Goal: Task Accomplishment & Management: Manage account settings

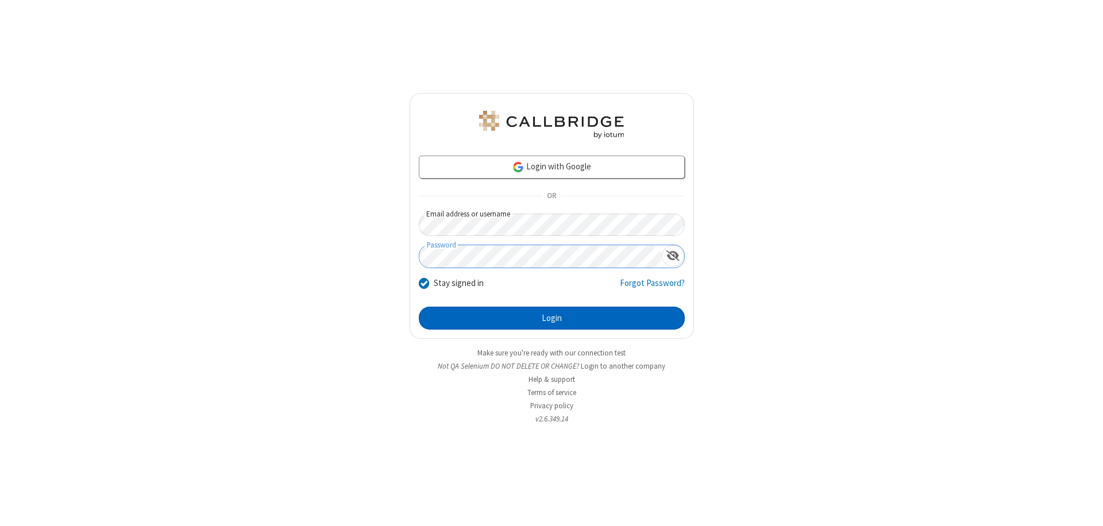
click at [552, 318] on button "Login" at bounding box center [552, 318] width 266 height 23
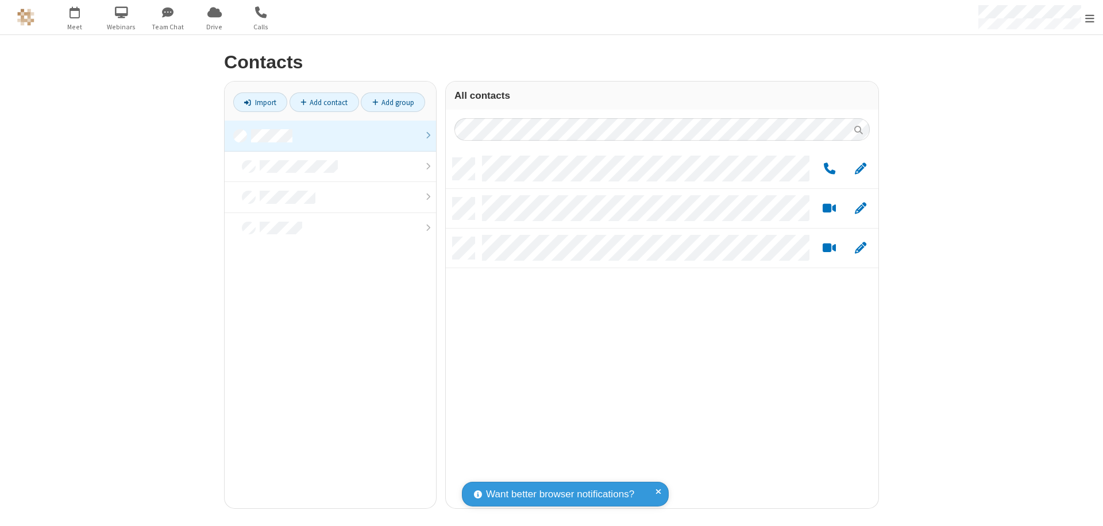
scroll to position [351, 424]
click at [330, 136] on link at bounding box center [330, 136] width 211 height 31
click at [393, 102] on link "Add group" at bounding box center [393, 103] width 64 height 20
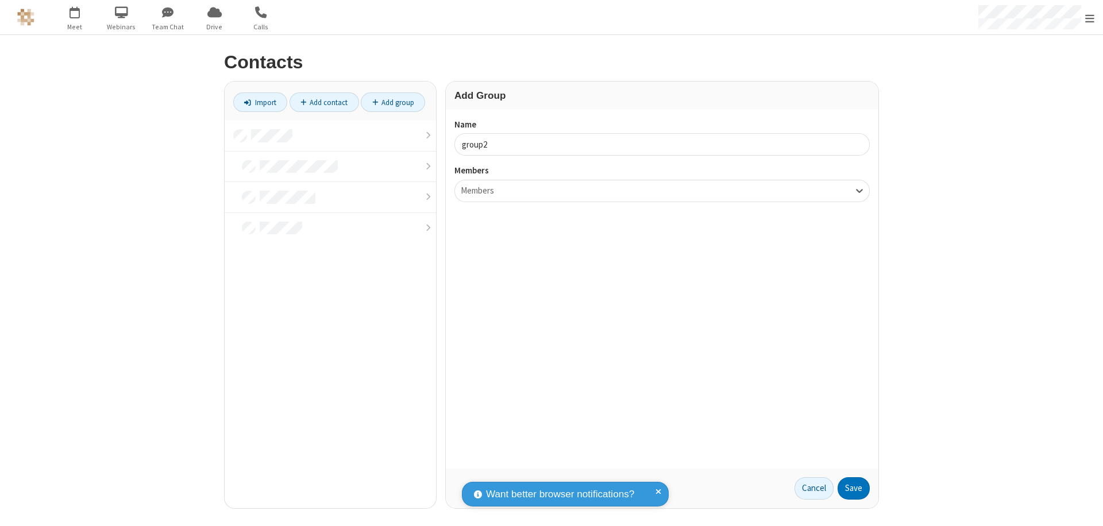
type input "group2"
type input "name19"
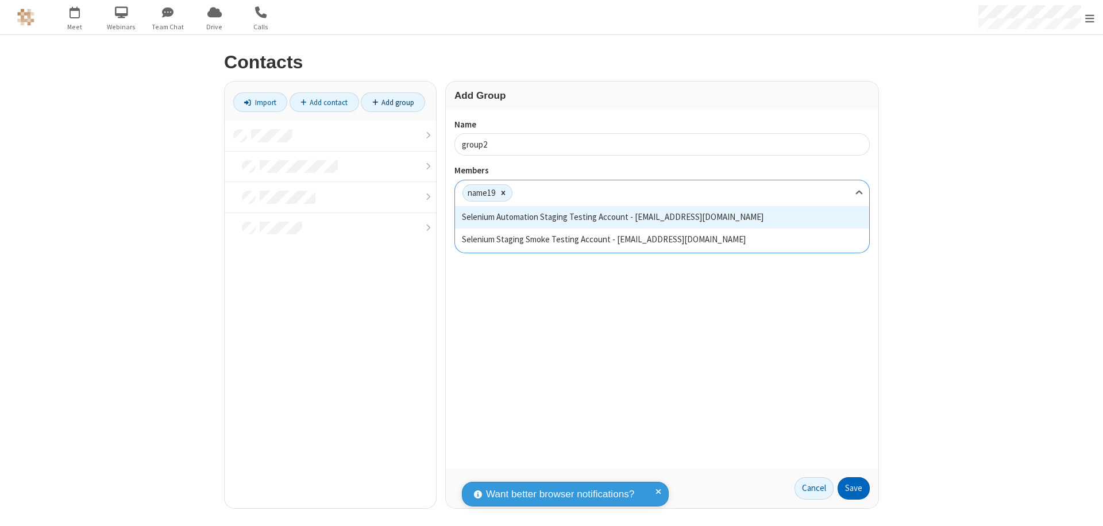
click at [854, 488] on button "Save" at bounding box center [854, 489] width 32 height 23
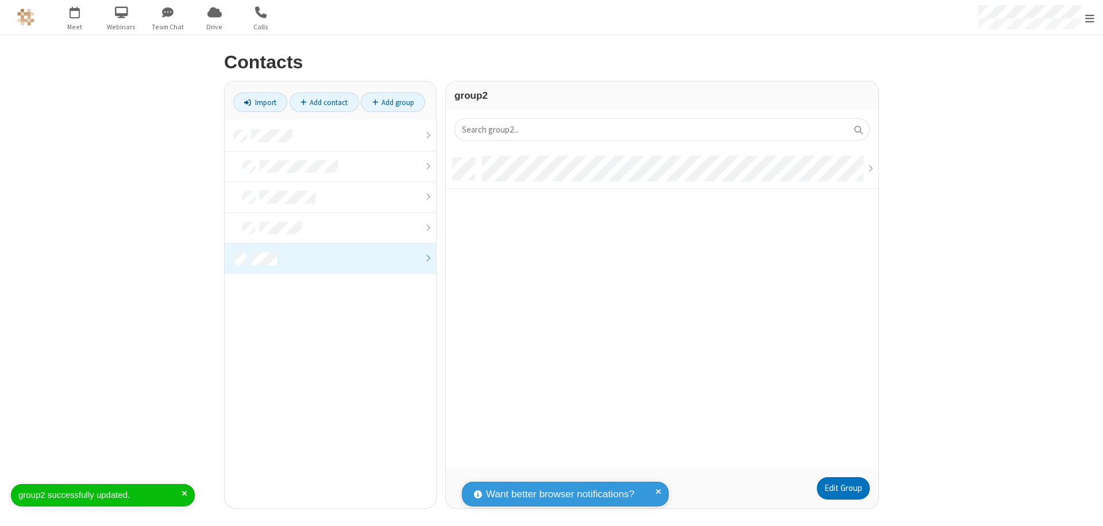
scroll to position [311, 424]
click at [843, 488] on link "Edit Group" at bounding box center [843, 489] width 53 height 23
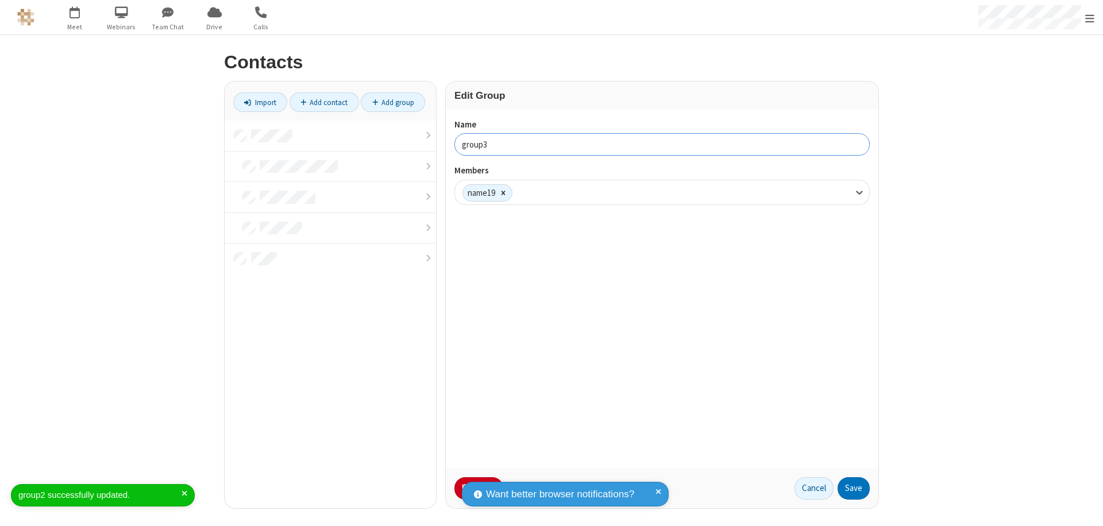
type input "group3"
click at [854, 488] on button "Save" at bounding box center [854, 489] width 32 height 23
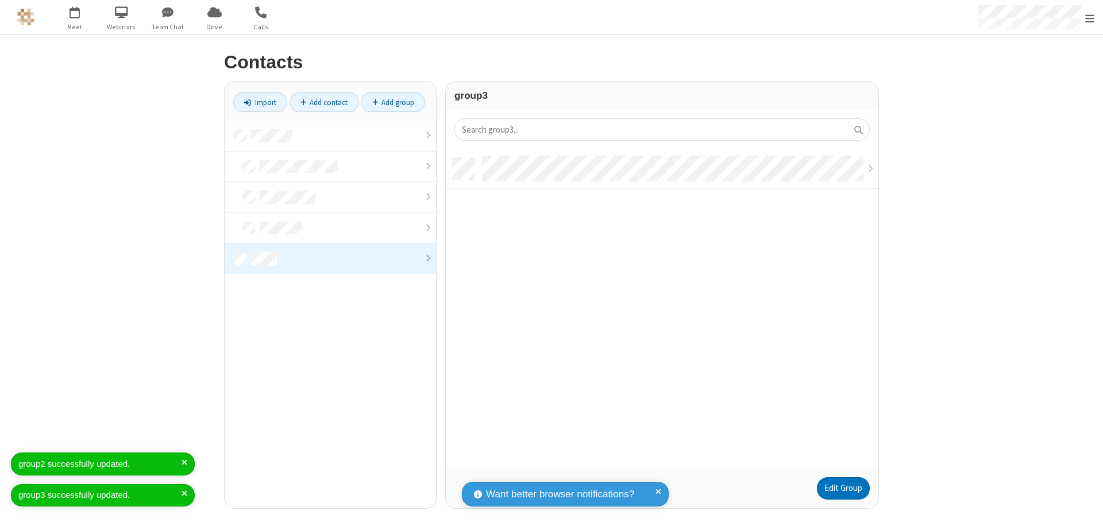
scroll to position [311, 424]
